Goal: Task Accomplishment & Management: Manage account settings

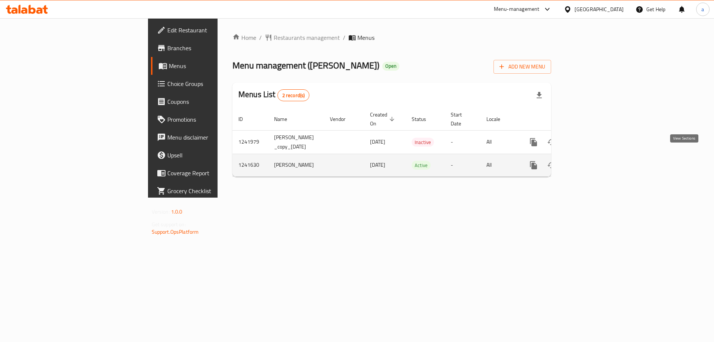
click at [592, 161] on icon "enhanced table" at bounding box center [587, 165] width 9 height 9
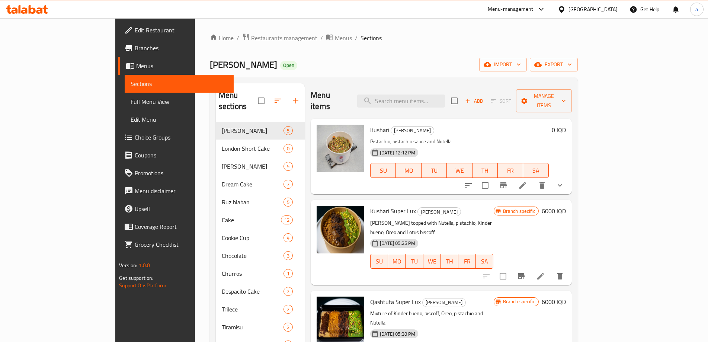
click at [125, 107] on link "Full Menu View" at bounding box center [179, 102] width 109 height 18
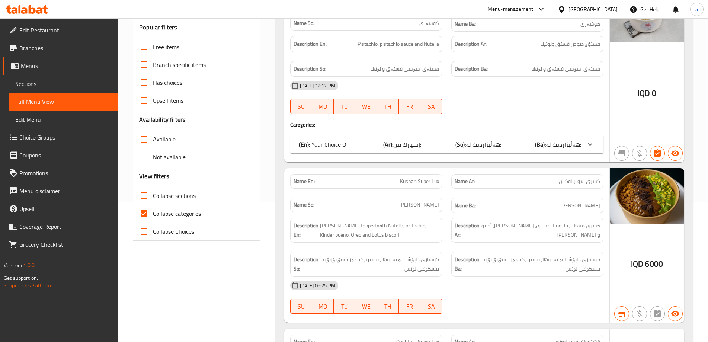
scroll to position [149, 0]
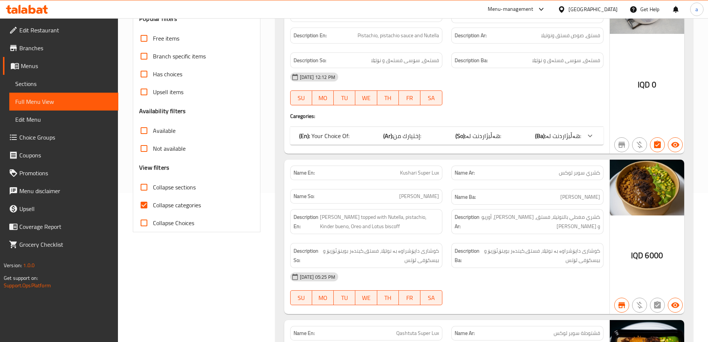
click at [163, 205] on span "Collapse categories" at bounding box center [177, 204] width 48 height 9
click at [153, 205] on input "Collapse categories" at bounding box center [144, 205] width 18 height 18
checkbox input "false"
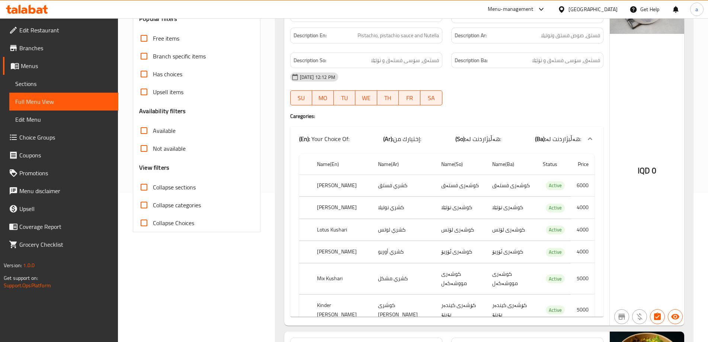
click at [168, 190] on span "Collapse sections" at bounding box center [174, 187] width 43 height 9
click at [153, 190] on input "Collapse sections" at bounding box center [144, 187] width 18 height 18
checkbox input "true"
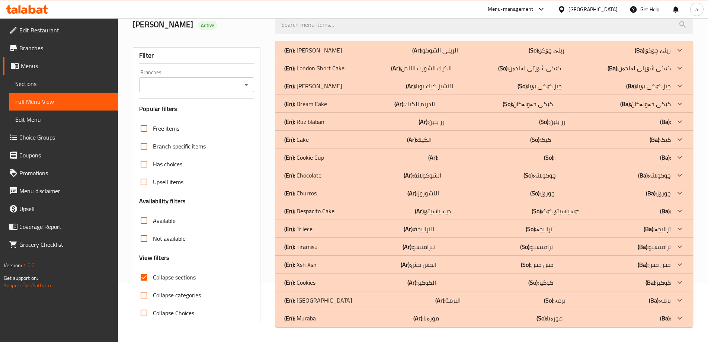
scroll to position [59, 0]
click at [326, 107] on p "(En): Dream Cake" at bounding box center [305, 103] width 43 height 9
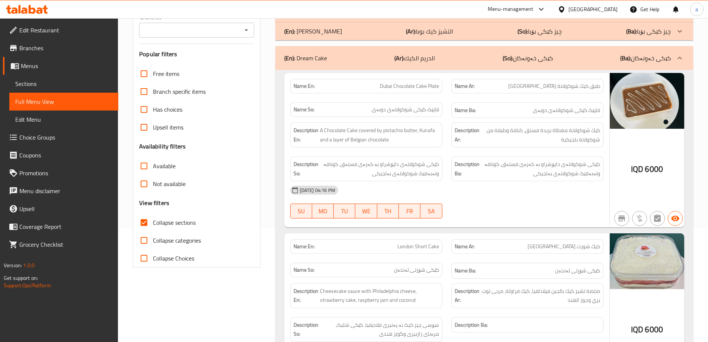
scroll to position [0, 0]
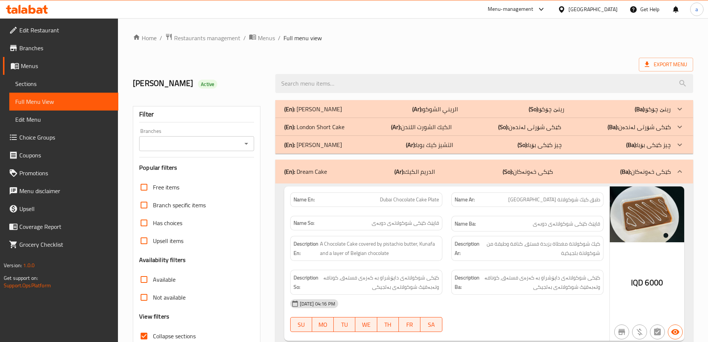
click at [33, 12] on icon at bounding box center [32, 9] width 7 height 9
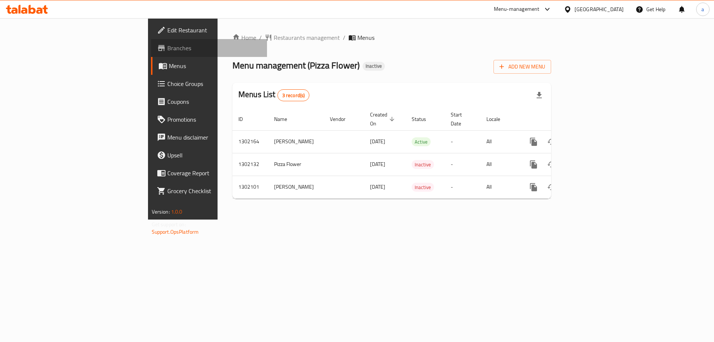
click at [167, 50] on span "Branches" at bounding box center [214, 48] width 94 height 9
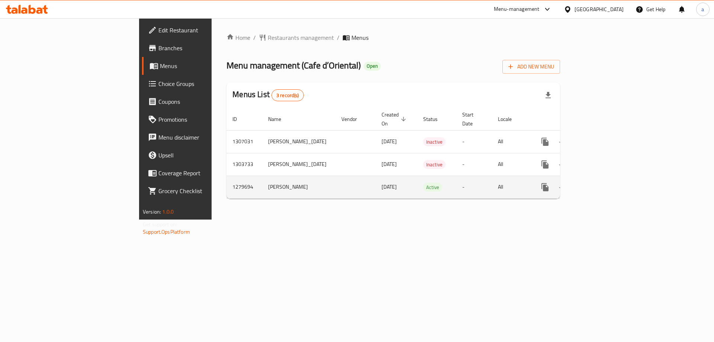
click at [603, 183] on icon "enhanced table" at bounding box center [598, 187] width 9 height 9
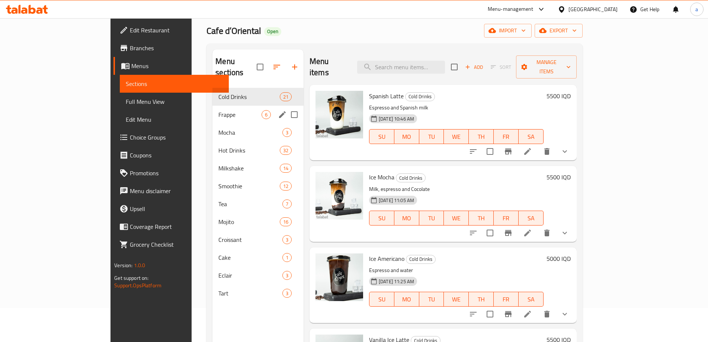
scroll to position [49, 0]
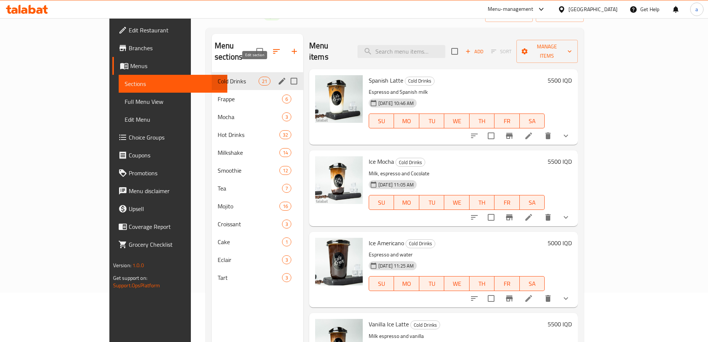
click at [277, 77] on icon "edit" at bounding box center [281, 81] width 9 height 9
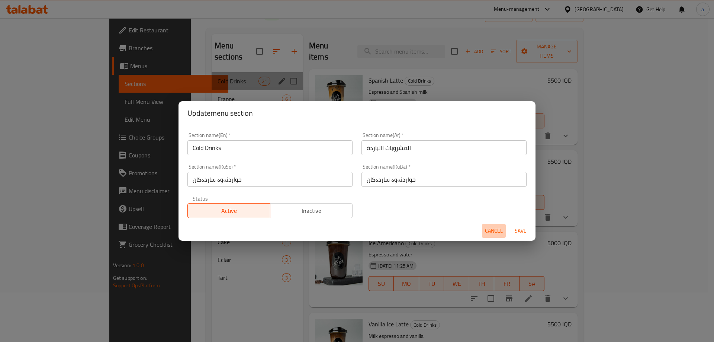
click at [494, 232] on span "Cancel" at bounding box center [494, 230] width 18 height 9
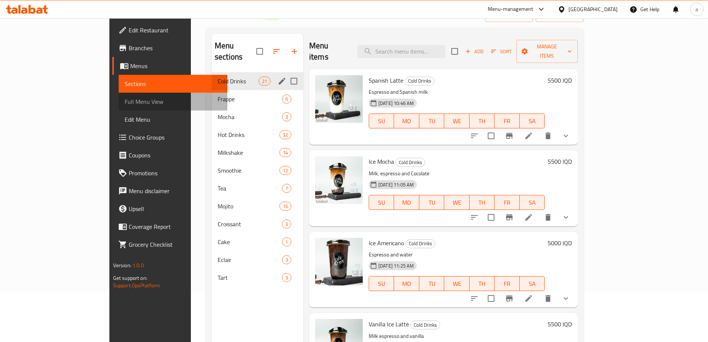
click at [125, 100] on span "Full Menu View" at bounding box center [173, 101] width 97 height 9
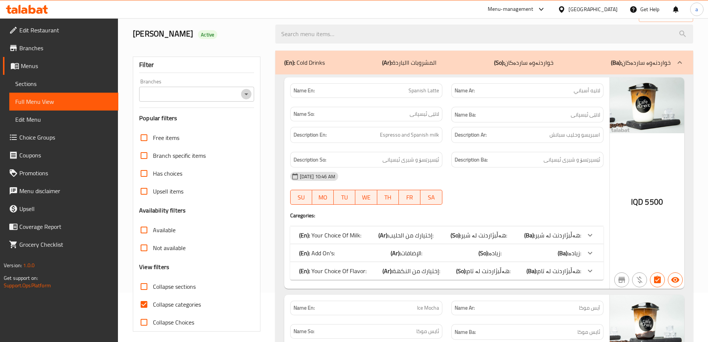
click at [245, 95] on icon "Open" at bounding box center [246, 94] width 9 height 9
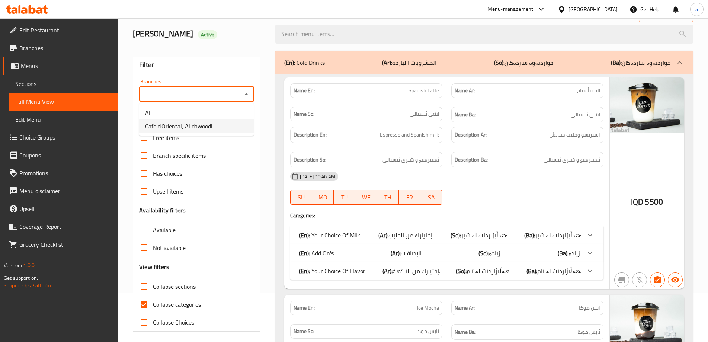
click at [235, 125] on li "Cafe d’Oriental, Al dawoodi" at bounding box center [196, 125] width 115 height 13
type input "Cafe d’Oriental, Al dawoodi"
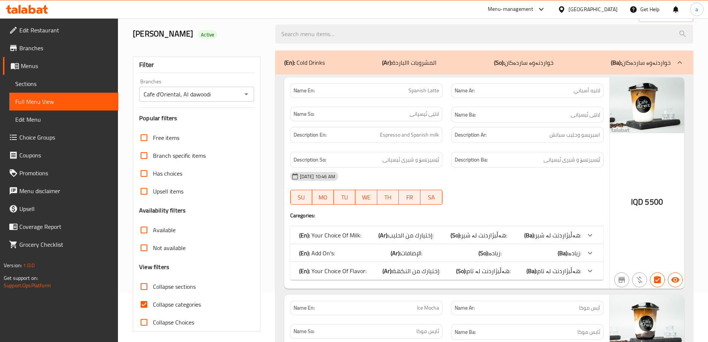
click at [155, 303] on span "Collapse categories" at bounding box center [177, 304] width 48 height 9
click at [153, 303] on input "Collapse categories" at bounding box center [144, 304] width 18 height 18
checkbox input "false"
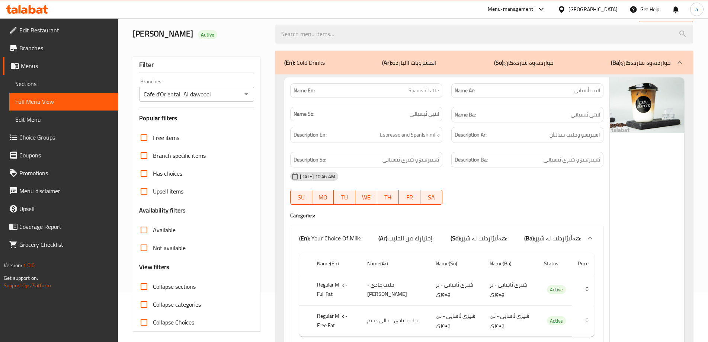
click at [164, 287] on span "Collapse sections" at bounding box center [174, 286] width 43 height 9
click at [153, 287] on input "Collapse sections" at bounding box center [144, 286] width 18 height 18
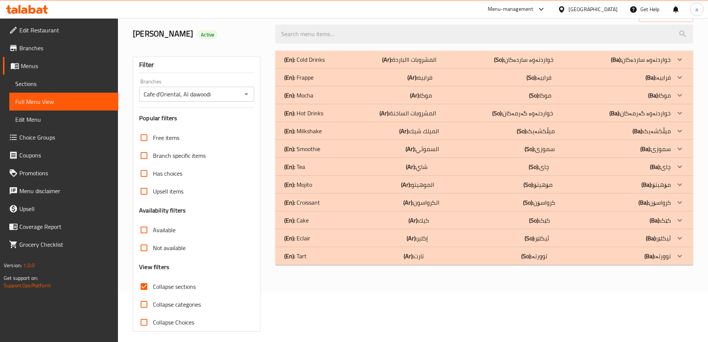
click at [175, 292] on label "Collapse sections" at bounding box center [165, 286] width 61 height 18
click at [153, 292] on input "Collapse sections" at bounding box center [144, 286] width 18 height 18
checkbox input "false"
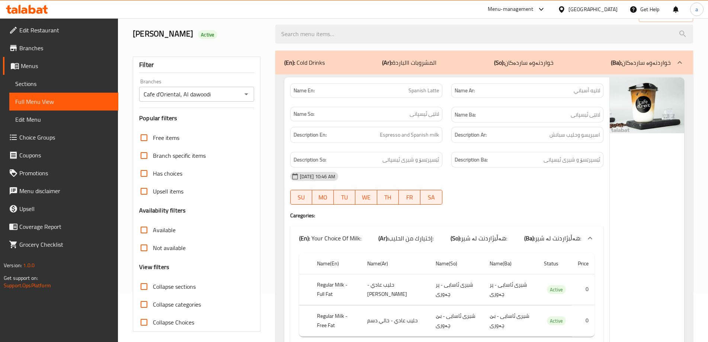
click at [377, 73] on div "(En): Cold Drinks (Ar): المشروبات االباردة (So): خواردنەوە ساردەکان (Ba): خوارد…" at bounding box center [484, 63] width 418 height 24
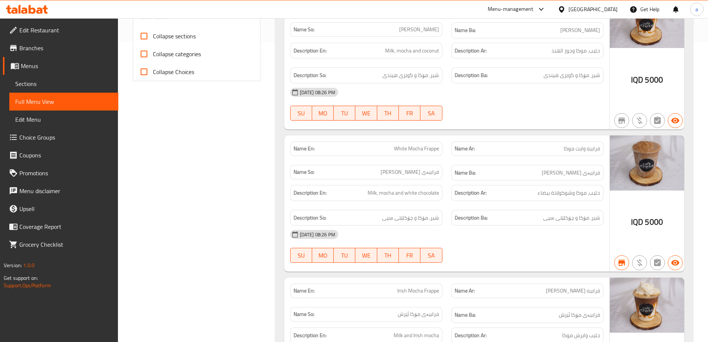
scroll to position [347, 0]
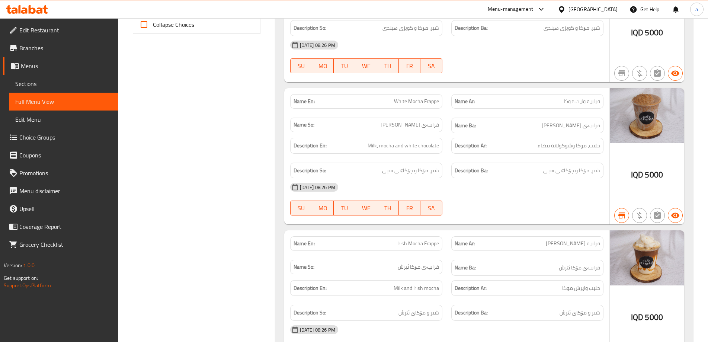
click at [36, 7] on icon at bounding box center [27, 9] width 42 height 9
